Goal: Task Accomplishment & Management: Complete application form

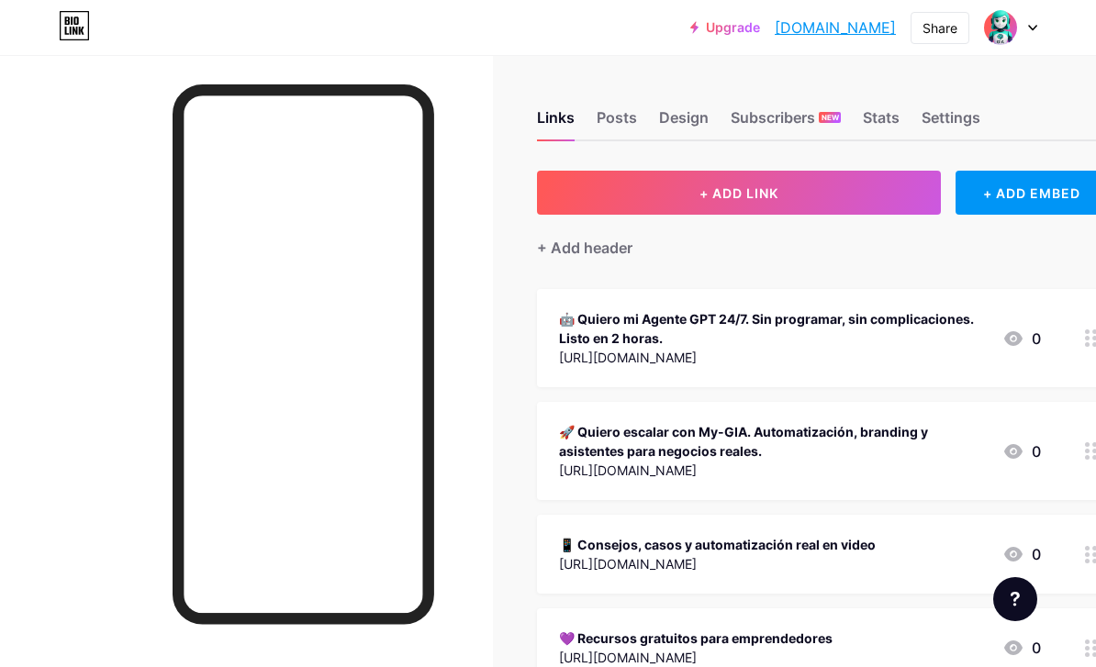
click at [1028, 36] on div at bounding box center [1010, 27] width 53 height 33
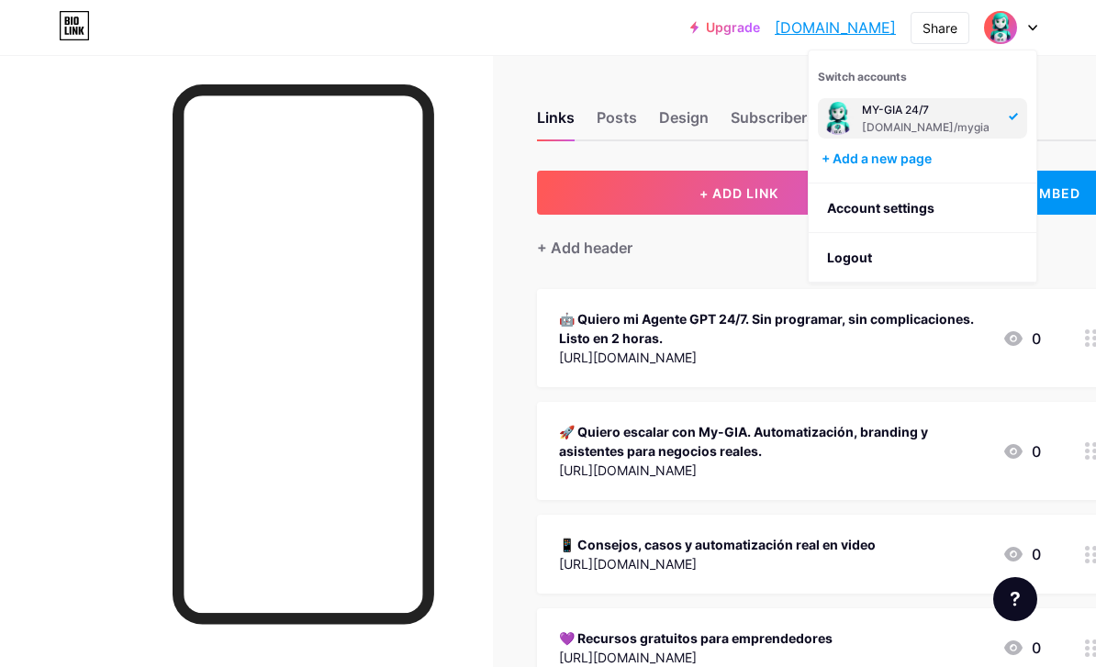
click at [952, 160] on div "+ Add a new page" at bounding box center [925, 159] width 206 height 18
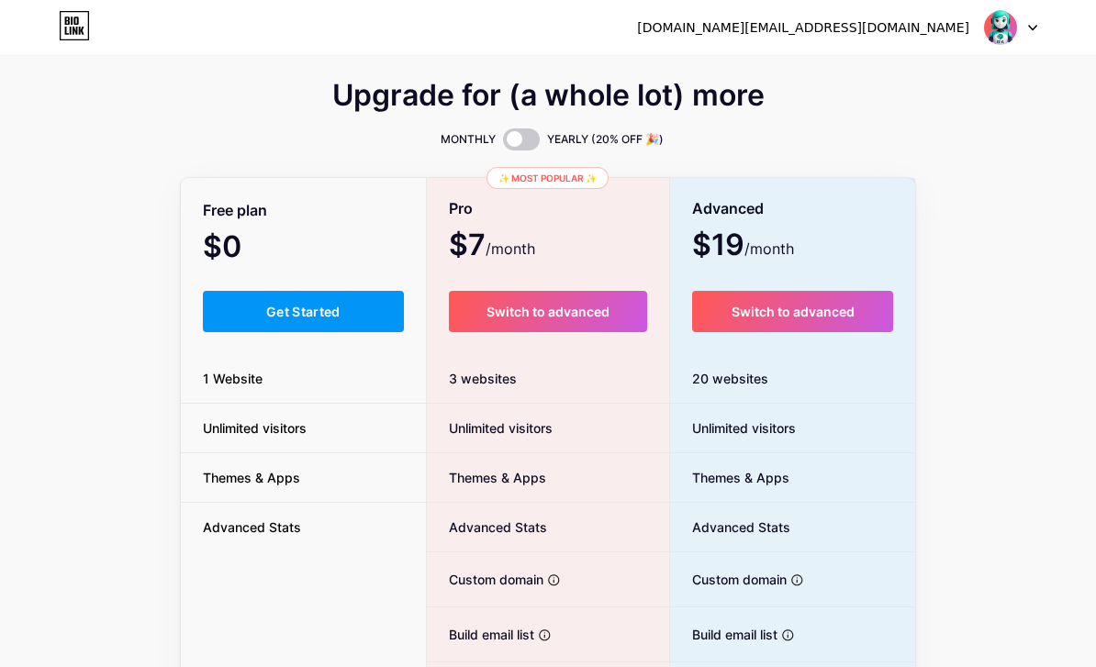
click at [208, 331] on button "Get Started" at bounding box center [303, 311] width 201 height 41
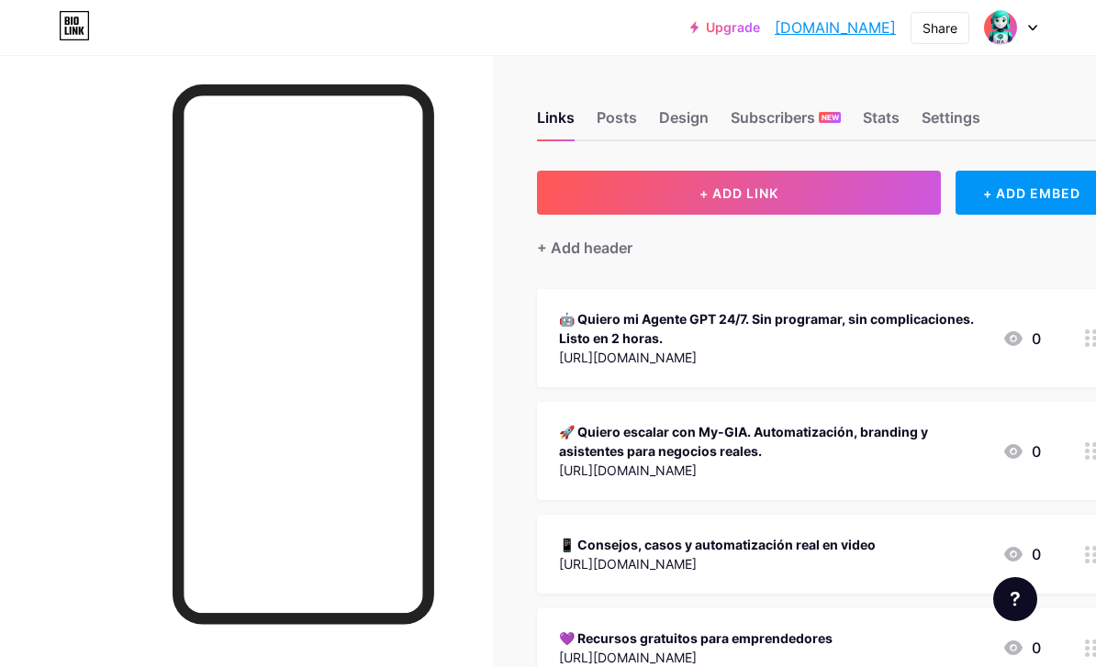
click at [1015, 28] on img at bounding box center [1000, 27] width 35 height 35
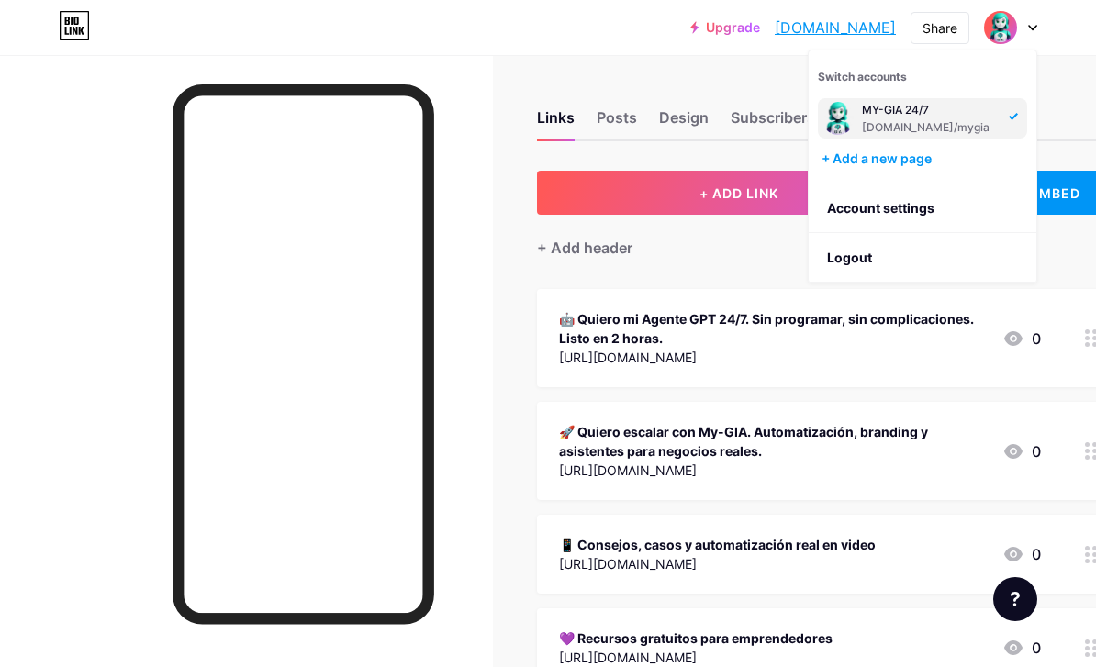
click at [945, 165] on div "+ Add a new page" at bounding box center [925, 159] width 206 height 18
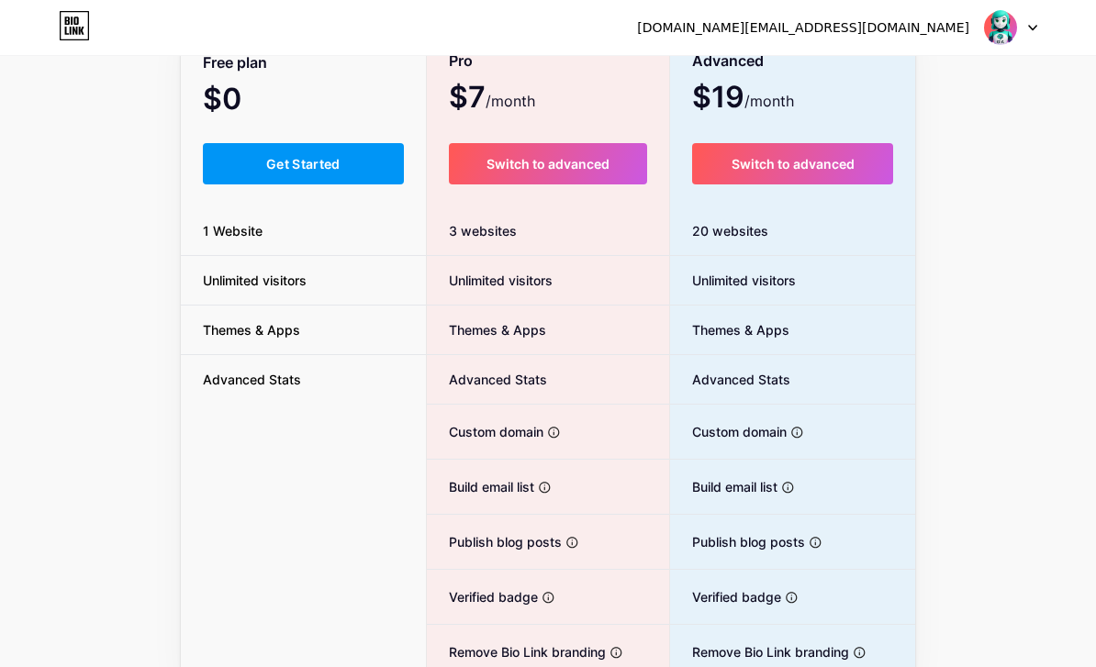
scroll to position [174, 0]
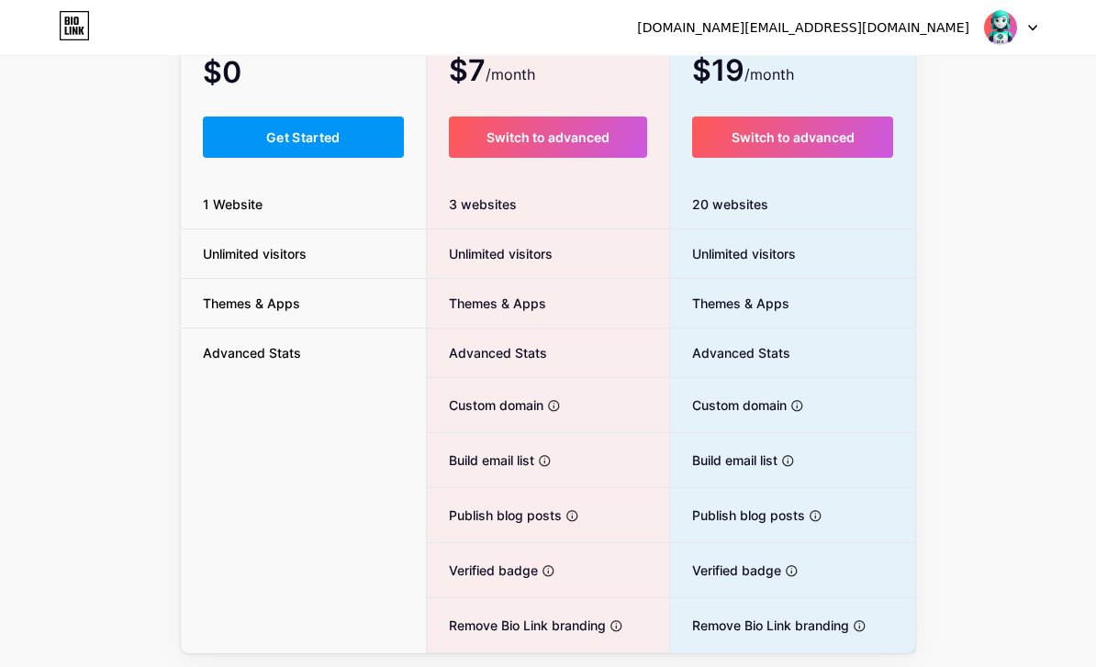
click at [224, 423] on div "Free plan $0 /month Get Started 1 Website Unlimited visitors Themes & Apps Adva…" at bounding box center [303, 330] width 245 height 648
click at [980, 28] on div "[DOMAIN_NAME][EMAIL_ADDRESS][DOMAIN_NAME]" at bounding box center [837, 27] width 400 height 33
click at [998, 44] on img at bounding box center [1000, 27] width 35 height 35
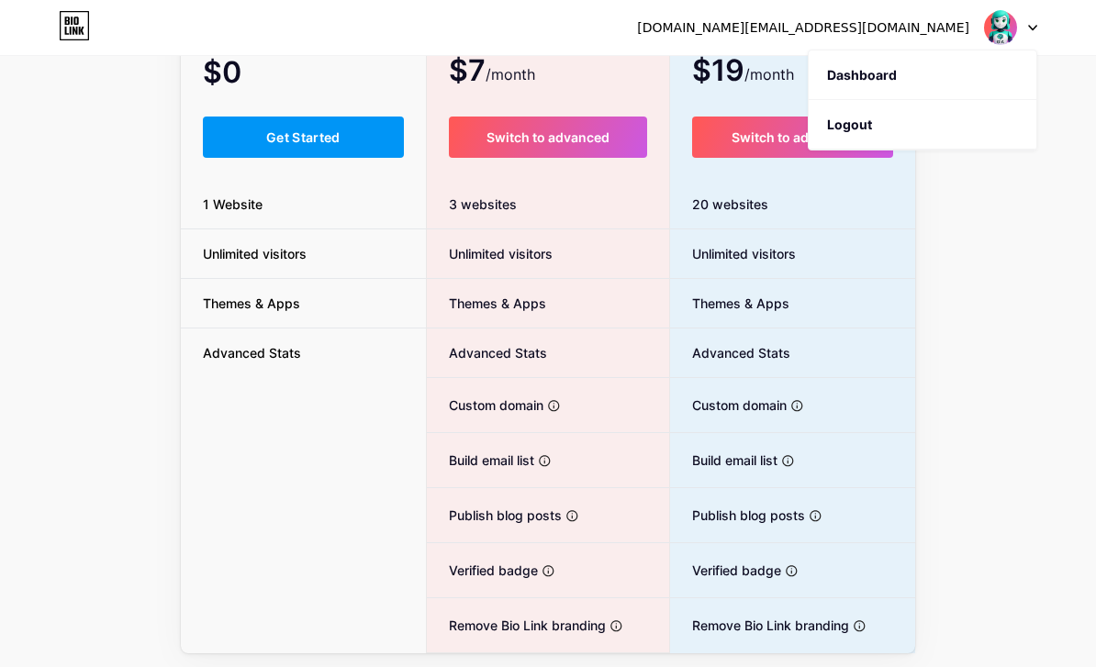
click at [989, 126] on li "Logout" at bounding box center [923, 125] width 228 height 50
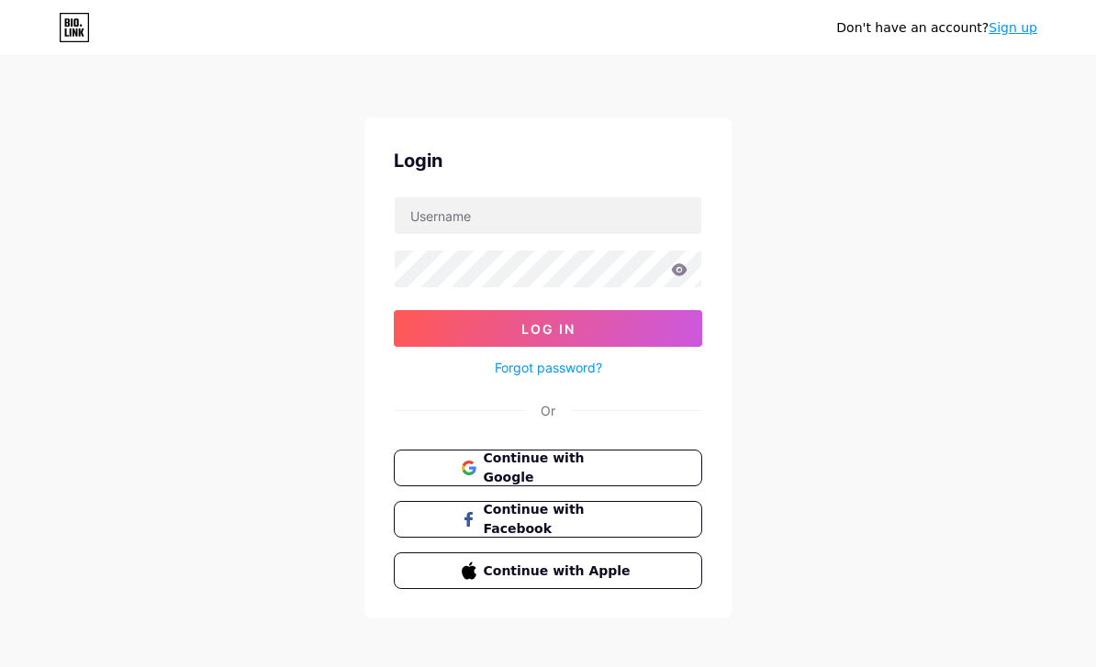
click at [604, 471] on span "Continue with Google" at bounding box center [559, 468] width 151 height 39
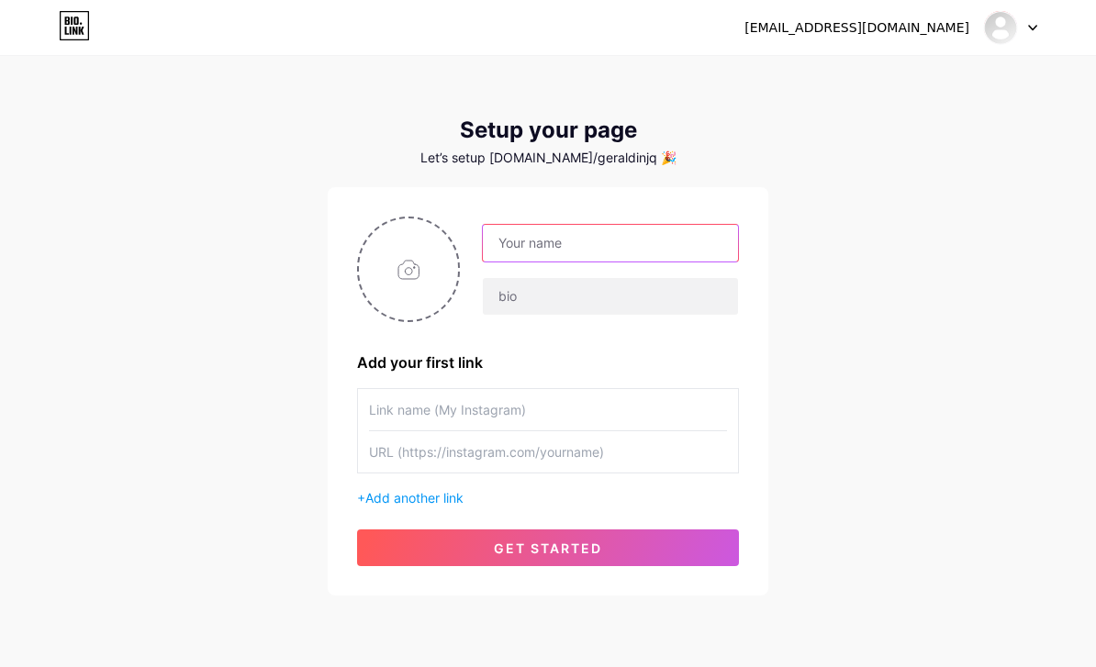
click at [722, 244] on input "text" at bounding box center [610, 243] width 255 height 37
type input "G"
click at [570, 242] on input "Geraldine Nunez" at bounding box center [610, 243] width 255 height 37
click at [631, 241] on input "Geraldine Nunez" at bounding box center [610, 243] width 255 height 37
type input "Geraldine Núñez"
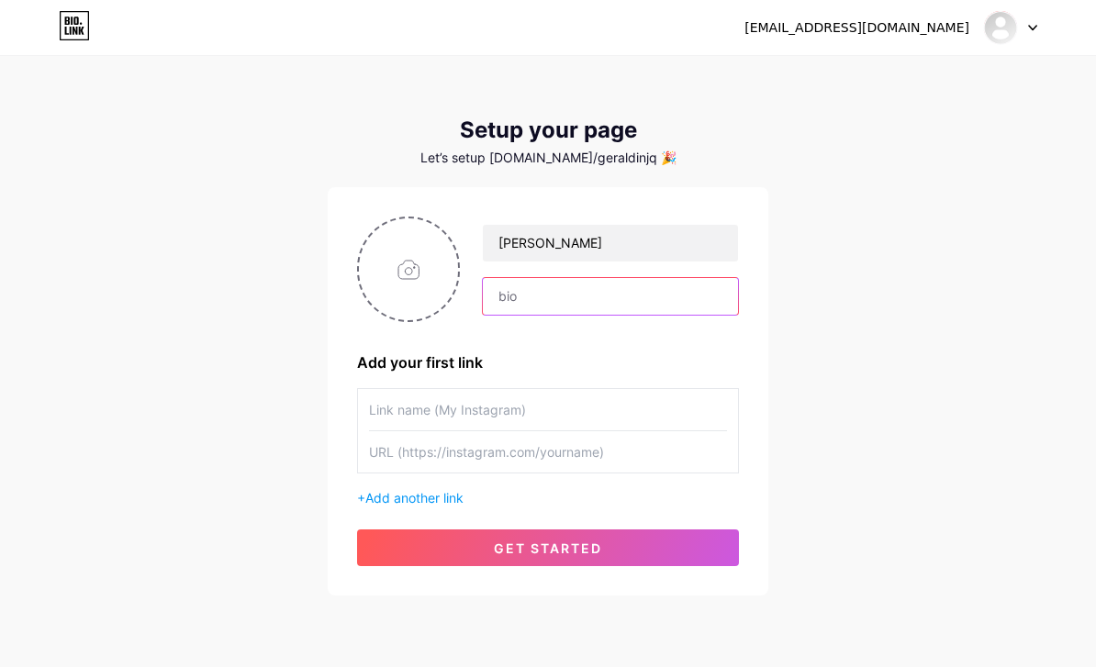
click at [666, 309] on input "text" at bounding box center [610, 296] width 255 height 37
click at [427, 275] on input "file" at bounding box center [408, 270] width 99 height 102
click at [618, 286] on input "text" at bounding box center [610, 296] width 255 height 37
click at [622, 296] on input "text" at bounding box center [610, 296] width 255 height 37
paste input "✍️ Creativa por pasión, estratega por elección ✨ Diseño conceptos y creo ideas …"
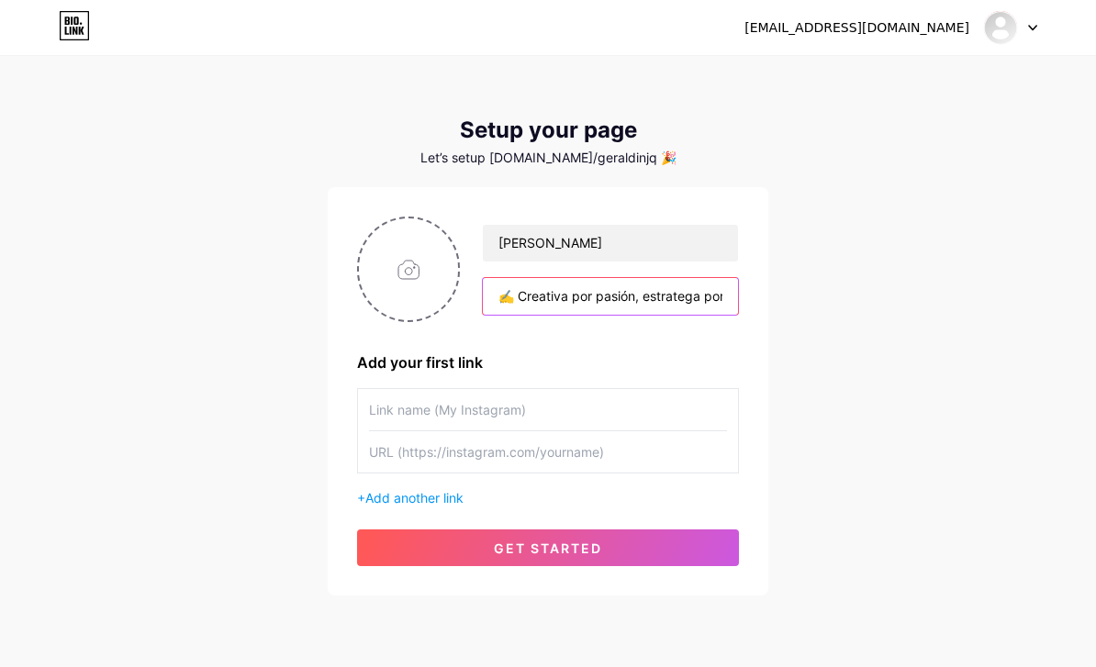
click at [608, 294] on input "✍️ Creativa por pasión, estratega por elección ✨ Diseño conceptos y creo ideas …" at bounding box center [610, 296] width 255 height 37
type input "✍️ Creativa por pasión, estratega por elección ✨ Diseño conceptos y creo ideas …"
click at [494, 405] on input "text" at bounding box center [548, 409] width 358 height 41
click at [432, 270] on input "file" at bounding box center [408, 270] width 99 height 102
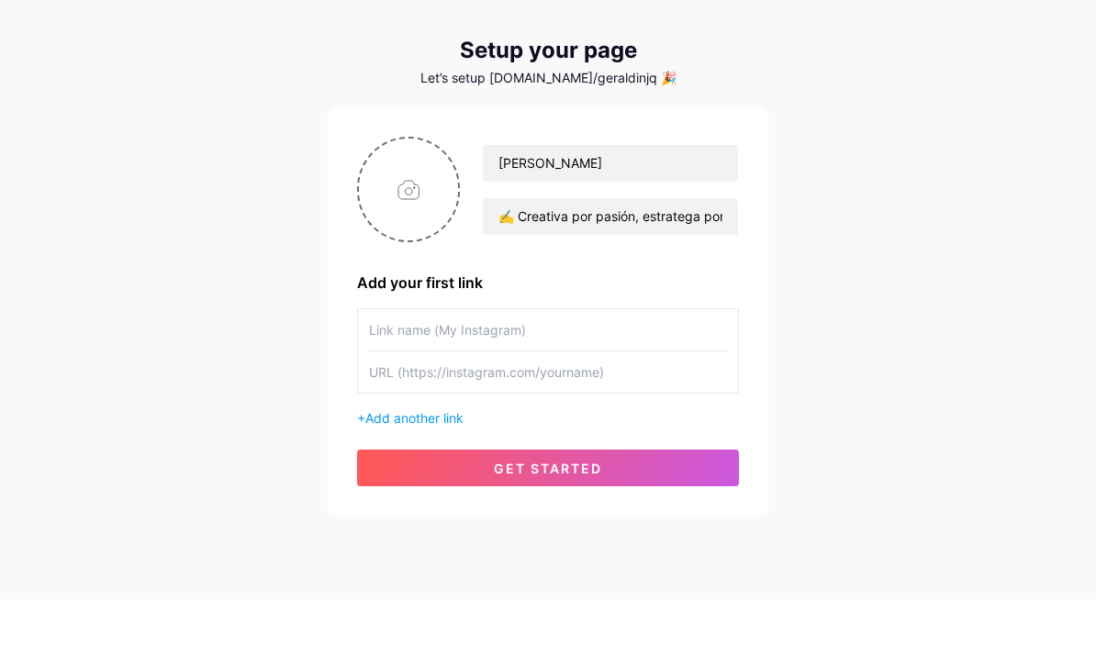
scroll to position [1, 0]
